Goal: Information Seeking & Learning: Learn about a topic

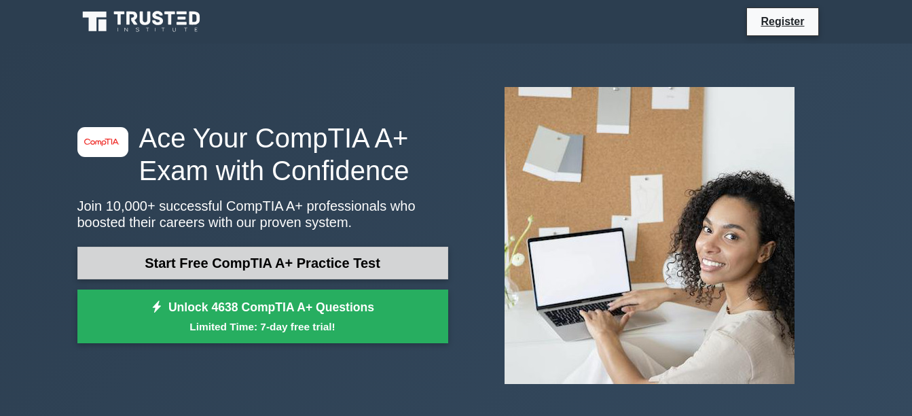
click at [300, 270] on link "Start Free CompTIA A+ Practice Test" at bounding box center [262, 262] width 371 height 33
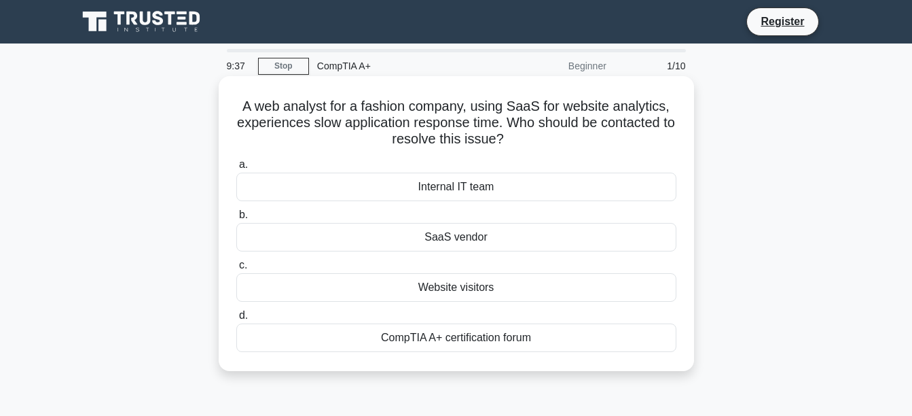
click at [469, 192] on div "Internal IT team" at bounding box center [456, 186] width 440 height 29
click at [236, 169] on input "a. Internal IT team" at bounding box center [236, 164] width 0 height 9
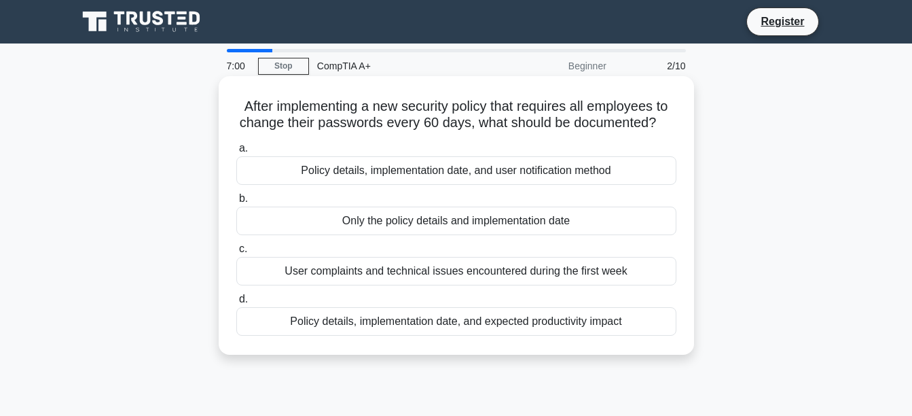
click at [580, 167] on div "Policy details, implementation date, and user notification method" at bounding box center [456, 170] width 440 height 29
click at [236, 153] on input "a. Policy details, implementation date, and user notification method" at bounding box center [236, 148] width 0 height 9
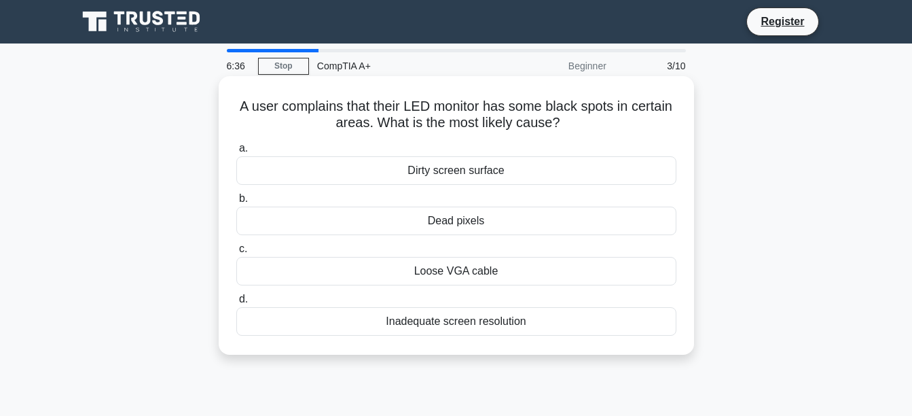
click at [431, 208] on div "Dead pixels" at bounding box center [456, 220] width 440 height 29
click at [236, 203] on input "b. Dead pixels" at bounding box center [236, 198] width 0 height 9
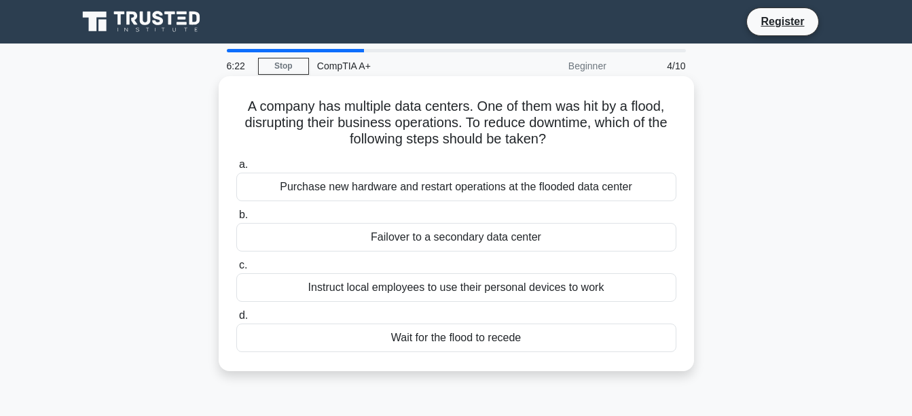
click at [477, 234] on div "Failover to a secondary data center" at bounding box center [456, 237] width 440 height 29
click at [236, 219] on input "b. Failover to a secondary data center" at bounding box center [236, 214] width 0 height 9
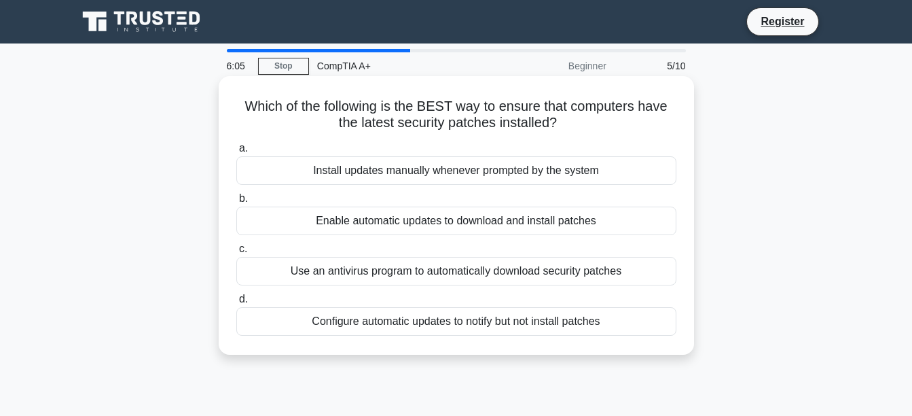
click at [315, 223] on div "Enable automatic updates to download and install patches" at bounding box center [456, 220] width 440 height 29
click at [236, 203] on input "b. Enable automatic updates to download and install patches" at bounding box center [236, 198] width 0 height 9
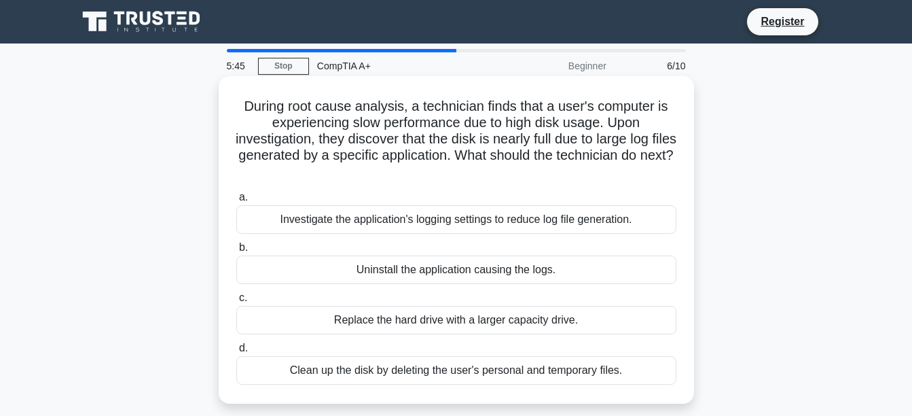
click at [443, 214] on div "Investigate the application's logging settings to reduce log file generation." at bounding box center [456, 219] width 440 height 29
click at [236, 202] on input "a. Investigate the application's logging settings to reduce log file generation." at bounding box center [236, 197] width 0 height 9
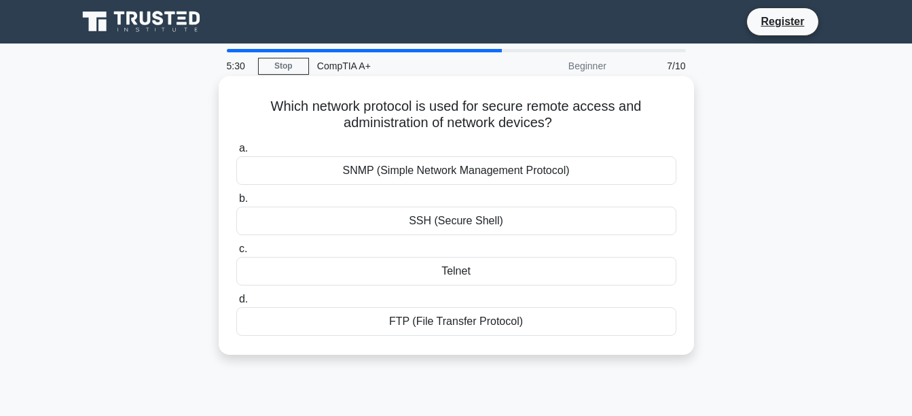
click at [455, 234] on div "SSH (Secure Shell)" at bounding box center [456, 220] width 440 height 29
click at [236, 203] on input "b. SSH (Secure Shell)" at bounding box center [236, 198] width 0 height 9
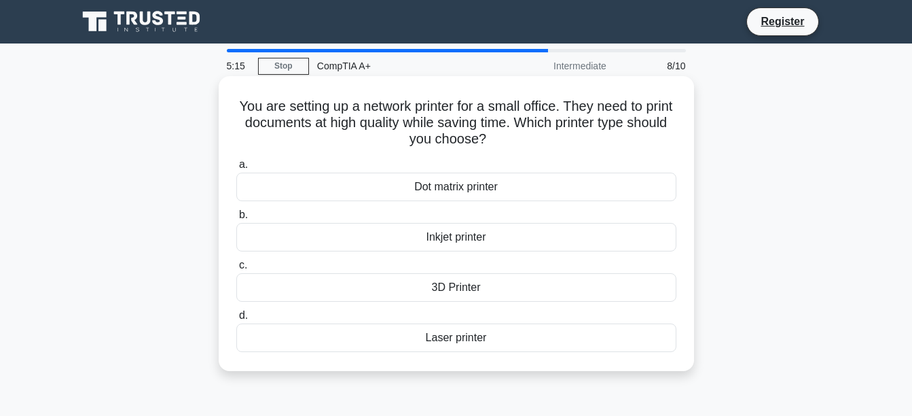
click at [517, 256] on div "a. Dot matrix printer b. Inkjet printer c. d." at bounding box center [456, 253] width 456 height 201
click at [532, 242] on div "Inkjet printer" at bounding box center [456, 237] width 440 height 29
click at [236, 219] on input "b. Inkjet printer" at bounding box center [236, 214] width 0 height 9
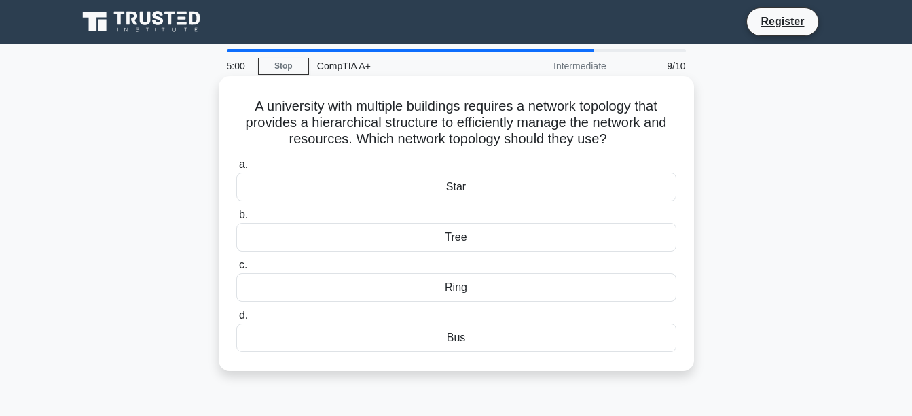
click at [431, 344] on div "Bus" at bounding box center [456, 337] width 440 height 29
click at [236, 320] on input "d. Bus" at bounding box center [236, 315] width 0 height 9
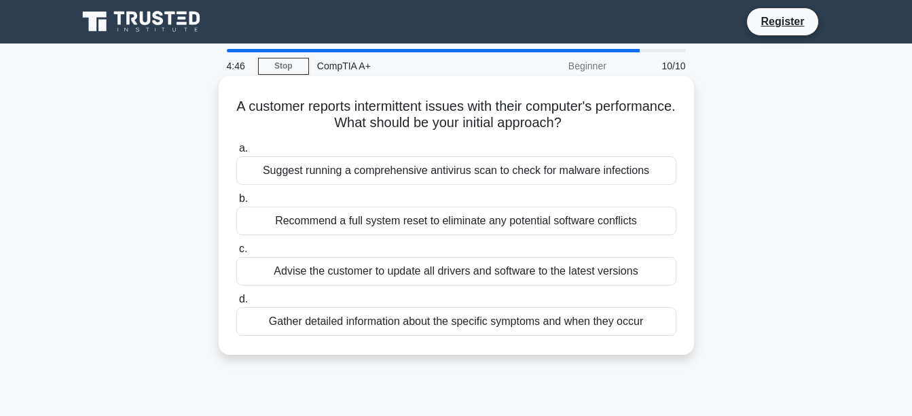
click at [477, 278] on div "Advise the customer to update all drivers and software to the latest versions" at bounding box center [456, 271] width 440 height 29
click at [236, 253] on input "c. Advise the customer to update all drivers and software to the latest versions" at bounding box center [236, 248] width 0 height 9
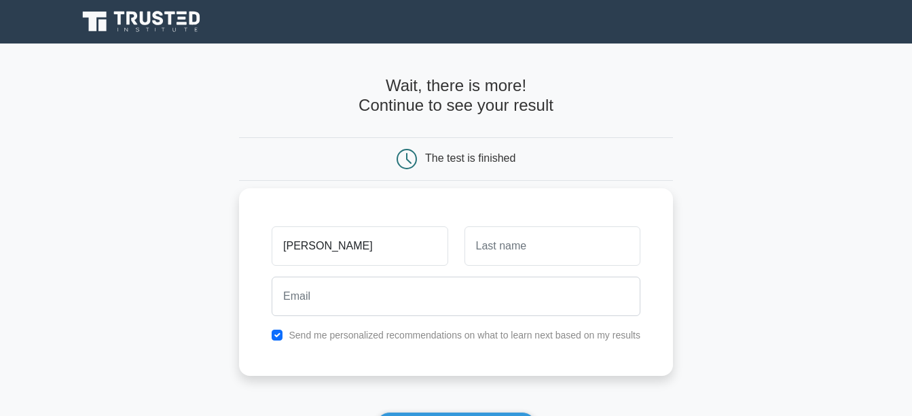
type input "John"
click at [511, 243] on input "text" at bounding box center [552, 245] width 176 height 39
type input "Fisiimahi"
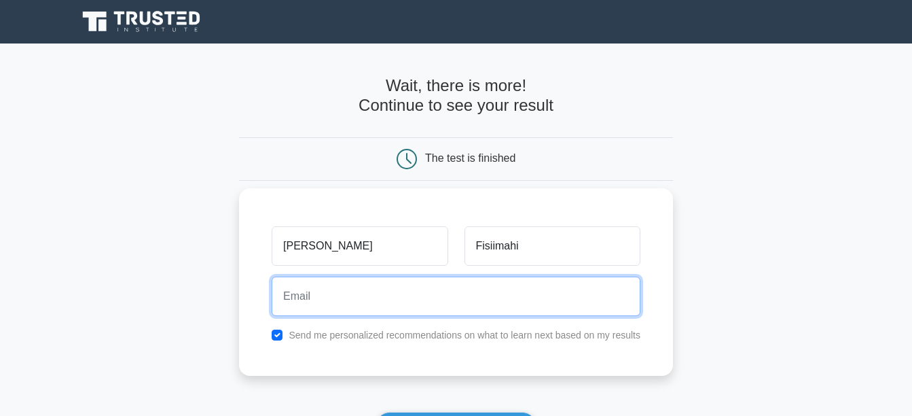
click at [330, 293] on input "email" at bounding box center [456, 295] width 369 height 39
type input "jfisiiahi69+facebook@gmail.com"
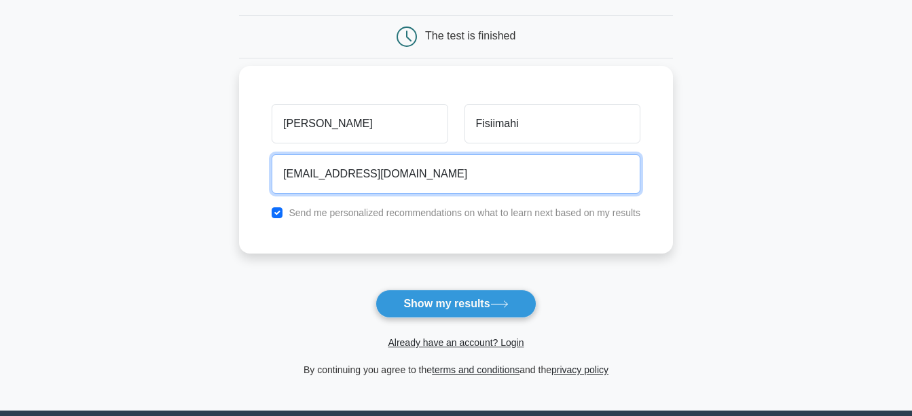
scroll to position [132, 0]
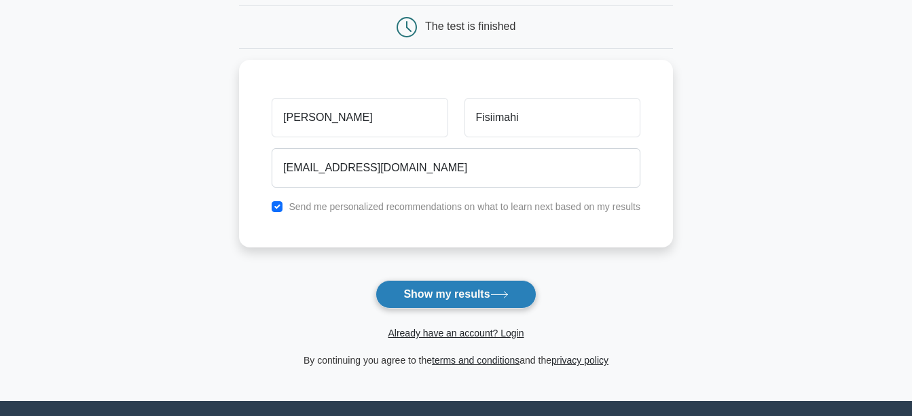
click at [475, 295] on button "Show my results" at bounding box center [455, 294] width 160 height 29
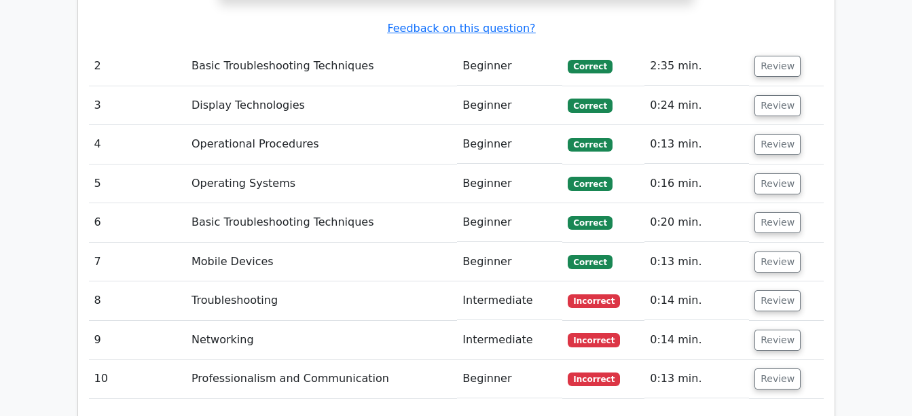
scroll to position [1768, 0]
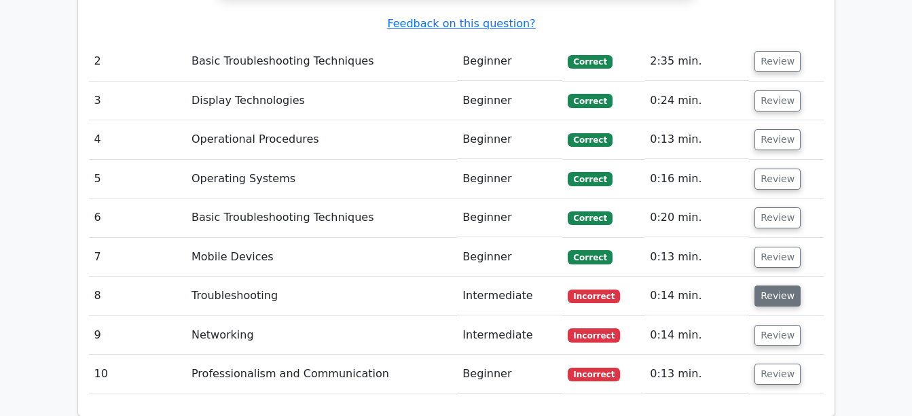
click at [780, 285] on button "Review" at bounding box center [777, 295] width 46 height 21
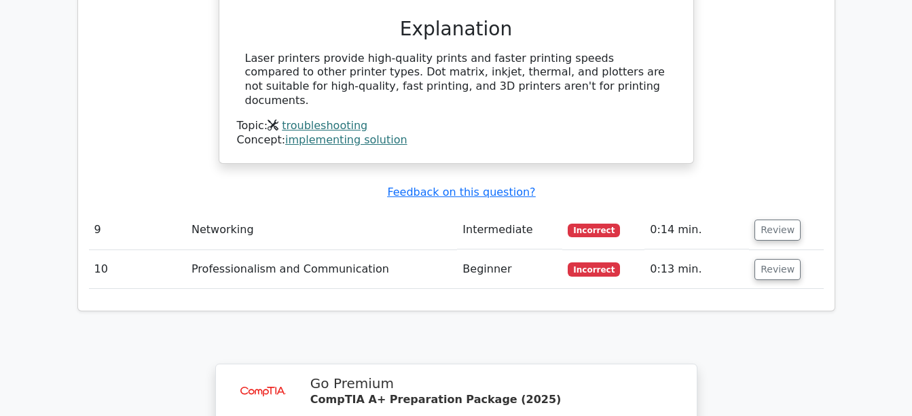
scroll to position [2350, 0]
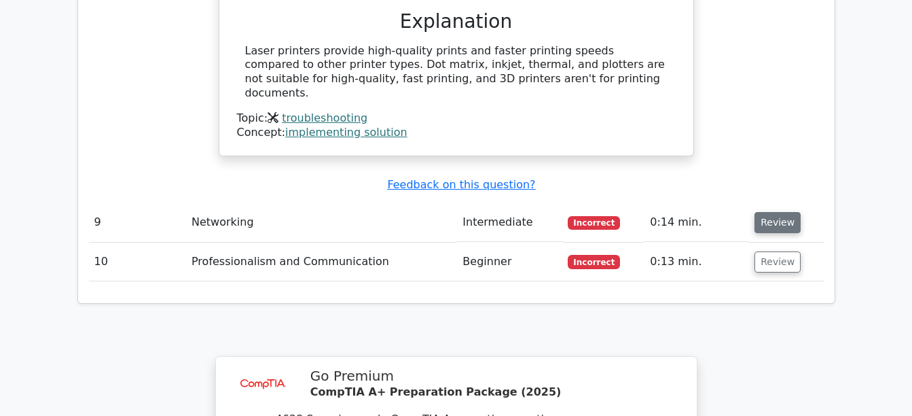
click at [773, 212] on button "Review" at bounding box center [777, 222] width 46 height 21
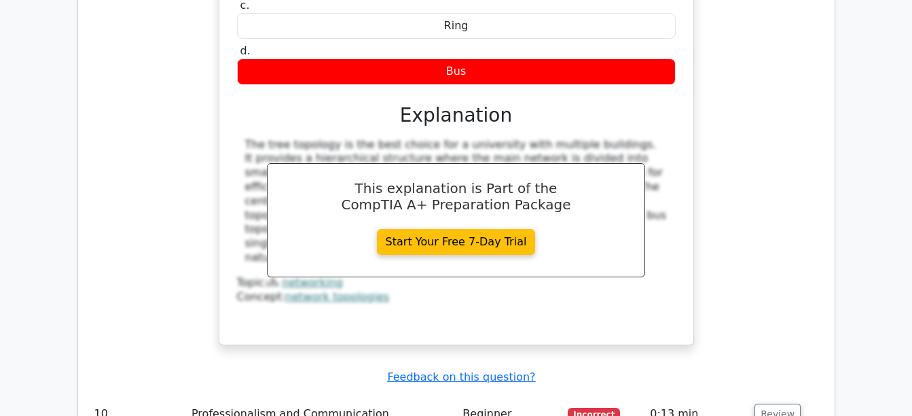
scroll to position [2778, 0]
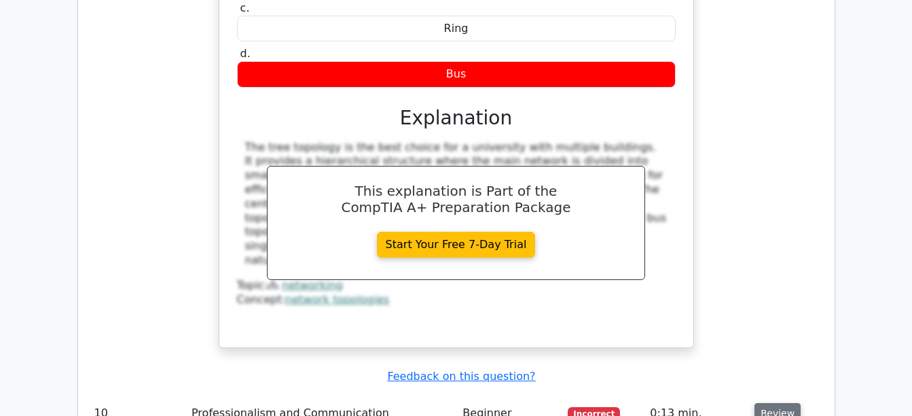
click at [786, 403] on button "Review" at bounding box center [777, 413] width 46 height 21
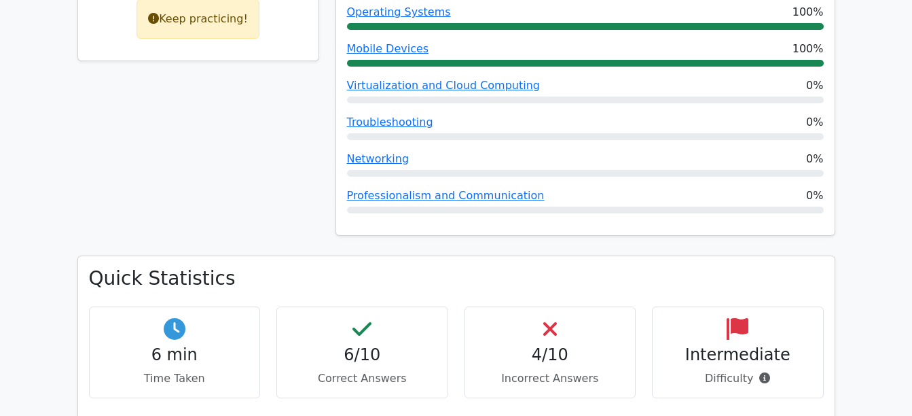
scroll to position [685, 0]
